Goal: Task Accomplishment & Management: Use online tool/utility

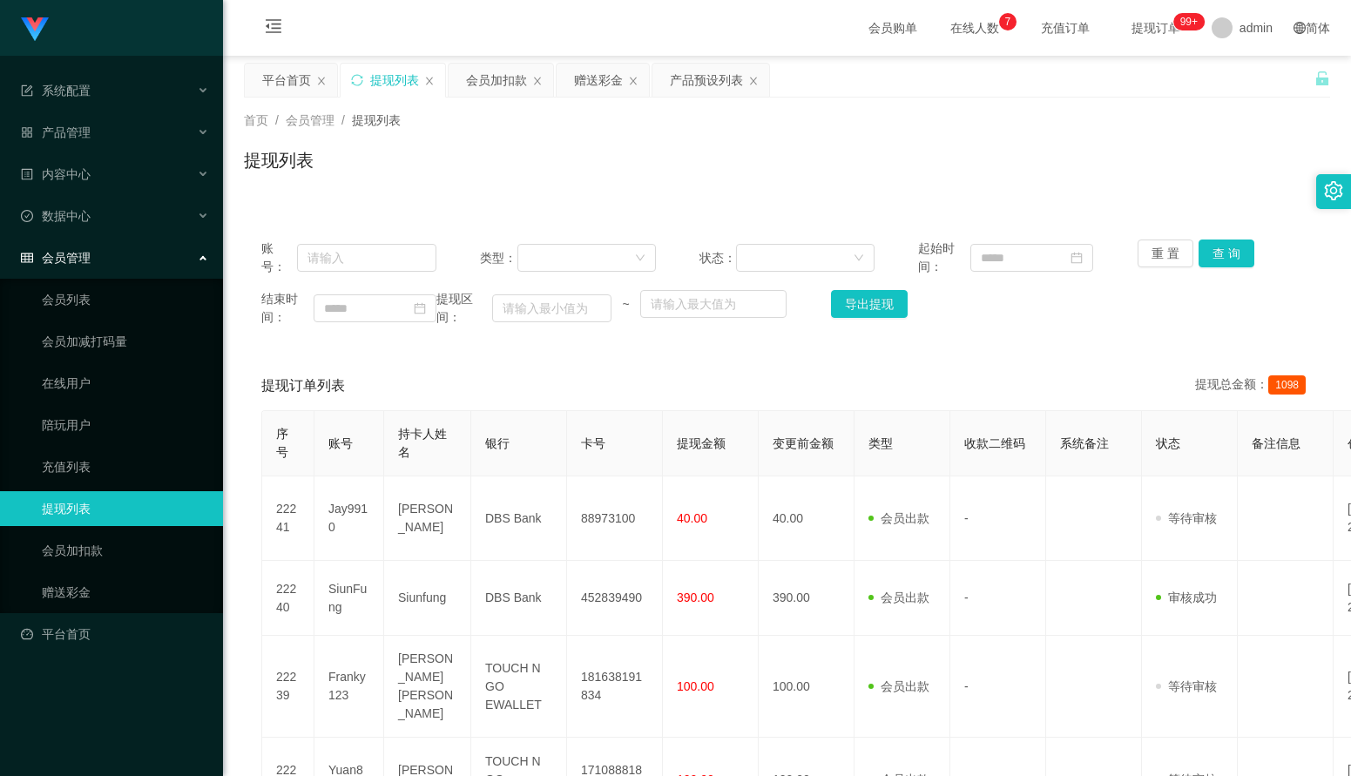
click at [321, 199] on div "首页 / 会员管理 / 提现列表 / 提现列表" at bounding box center [787, 150] width 1128 height 104
click at [477, 82] on div "会员加扣款" at bounding box center [496, 80] width 61 height 33
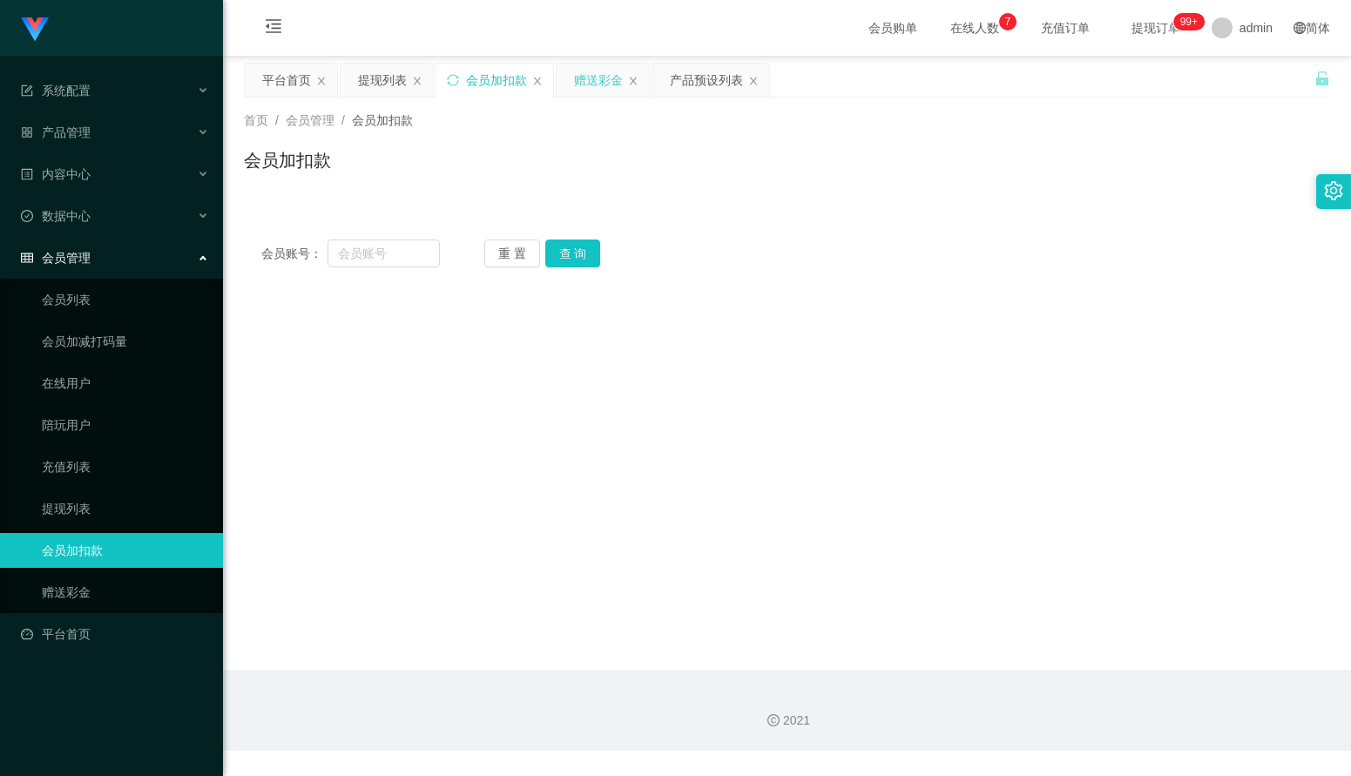
click at [598, 85] on div "赠送彩金" at bounding box center [598, 80] width 49 height 33
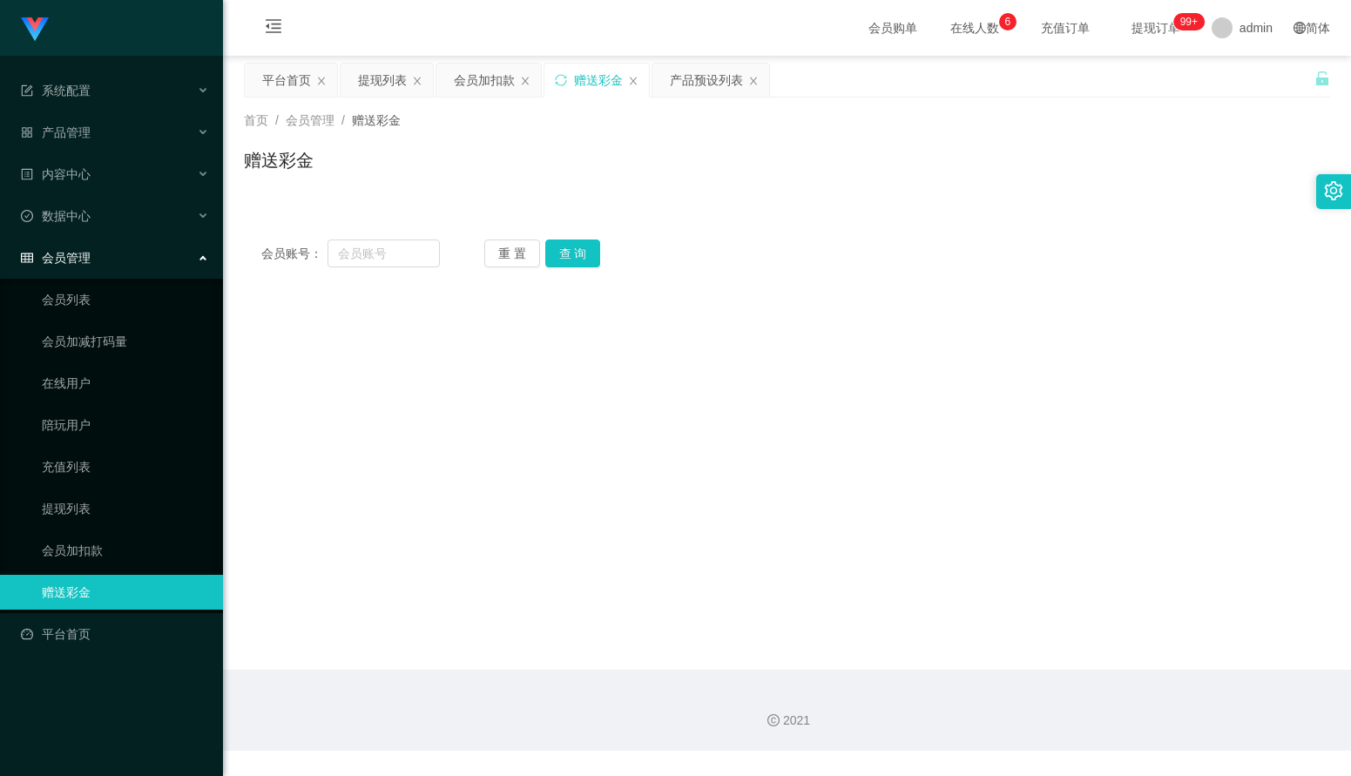
click at [898, 199] on div "首页 / 会员管理 / 赠送彩金 / 赠送彩金" at bounding box center [787, 150] width 1128 height 104
click at [397, 243] on input "text" at bounding box center [384, 254] width 112 height 28
paste input "93480526"
type input "93480526"
click at [566, 247] on button "查 询" at bounding box center [573, 254] width 56 height 28
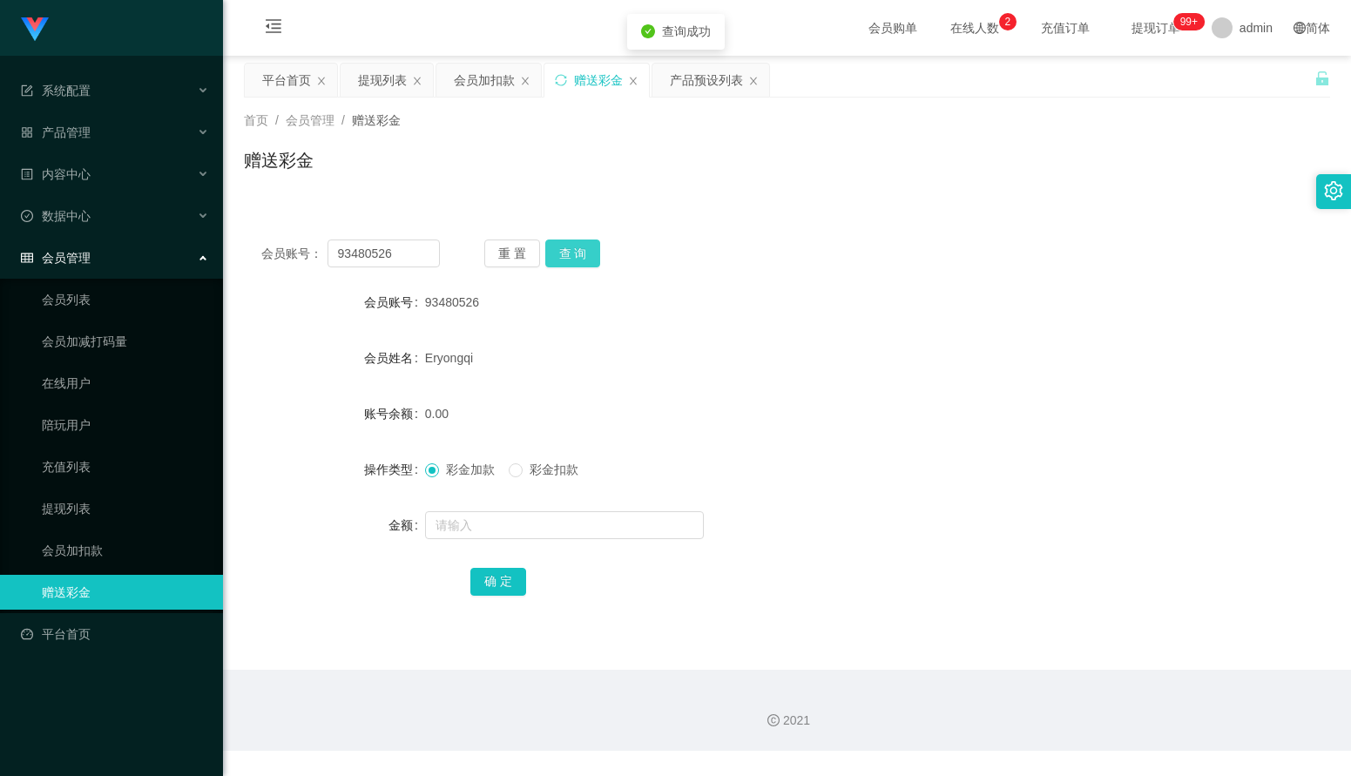
click at [566, 247] on button "查 询" at bounding box center [573, 254] width 56 height 28
